Goal: Information Seeking & Learning: Learn about a topic

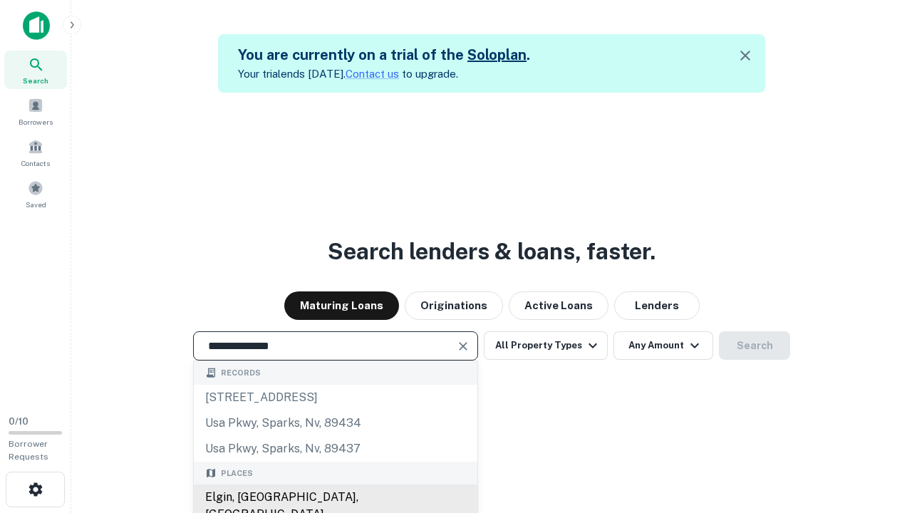
click at [335, 497] on div "Elgin, IL, USA" at bounding box center [336, 505] width 284 height 43
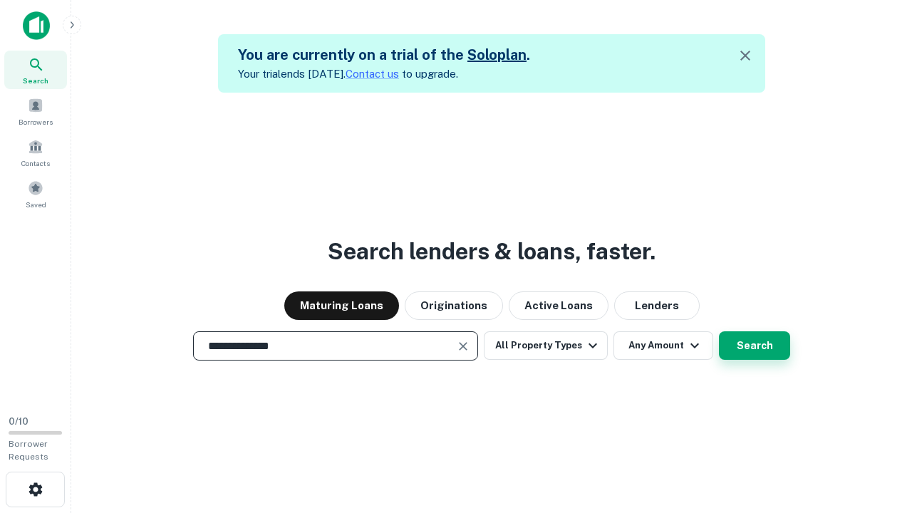
type input "**********"
click at [719, 331] on button "Search" at bounding box center [754, 345] width 71 height 28
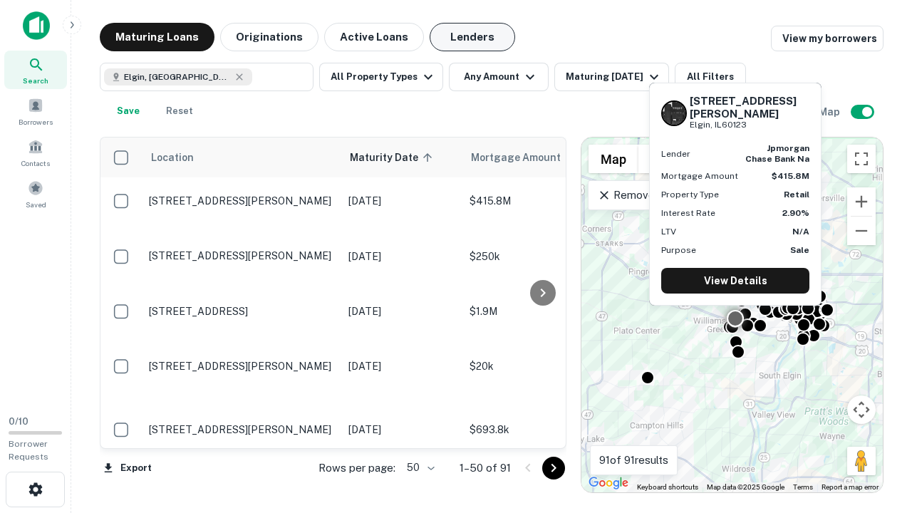
click at [472, 37] on button "Lenders" at bounding box center [472, 37] width 85 height 28
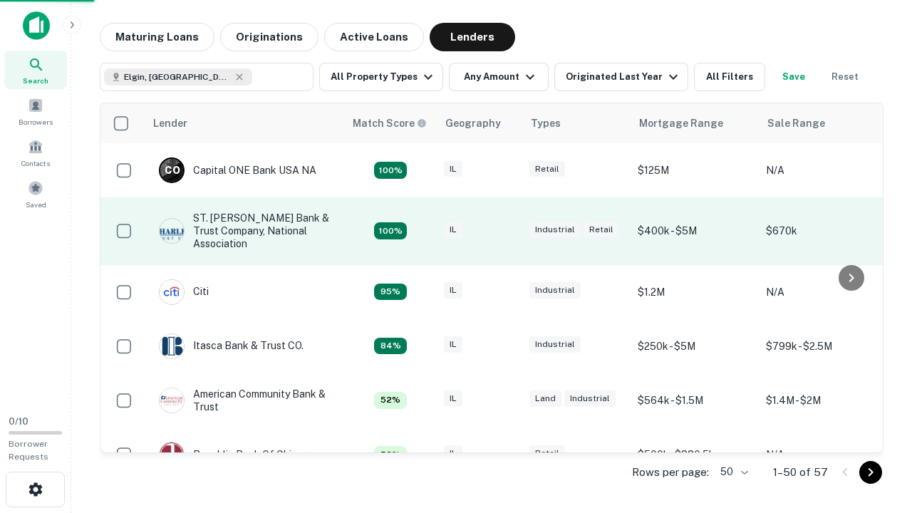
click at [506, 231] on div "IL" at bounding box center [479, 231] width 71 height 19
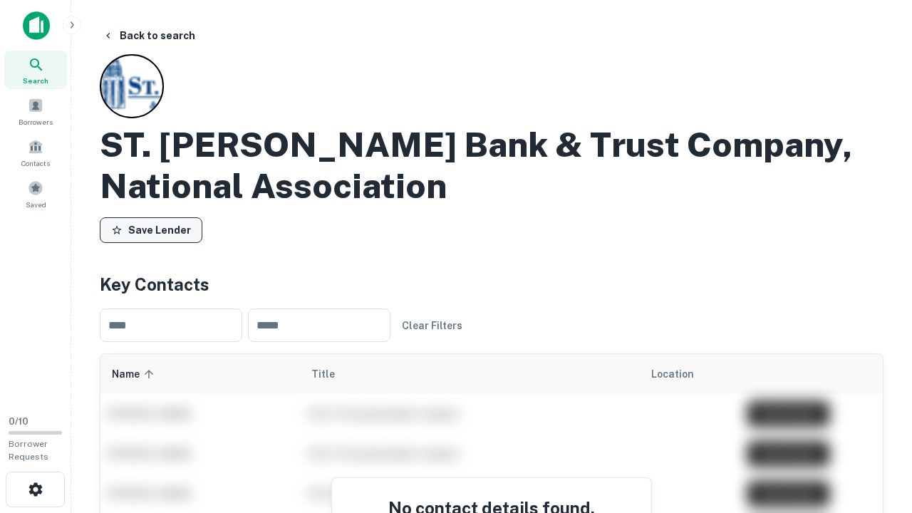
click at [151, 230] on button "Save Lender" at bounding box center [151, 230] width 103 height 26
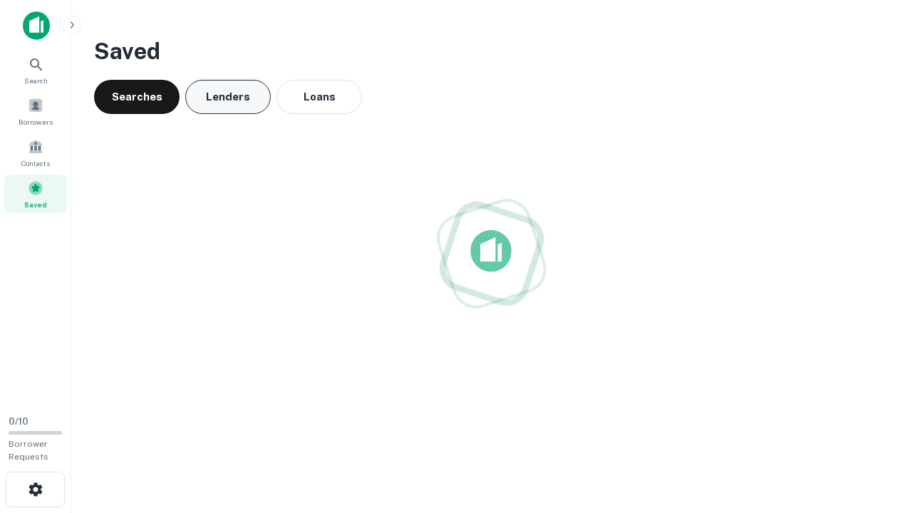
click at [228, 97] on button "Lenders" at bounding box center [227, 97] width 85 height 34
